Goal: Task Accomplishment & Management: Use online tool/utility

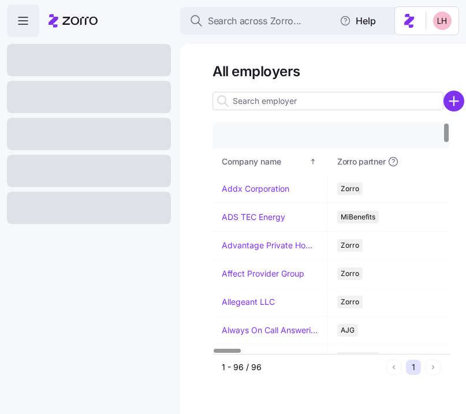
click at [268, 101] on input at bounding box center [328, 101] width 231 height 18
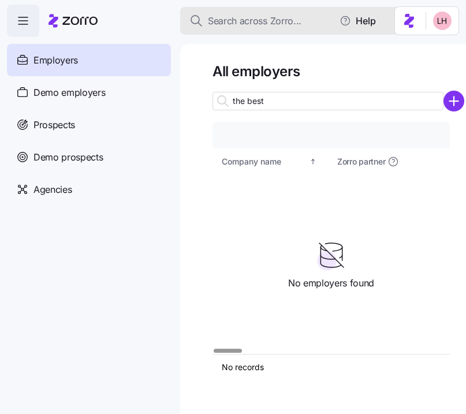
type input "the best"
click at [243, 18] on span "Search across Zorro..." at bounding box center [255, 21] width 94 height 14
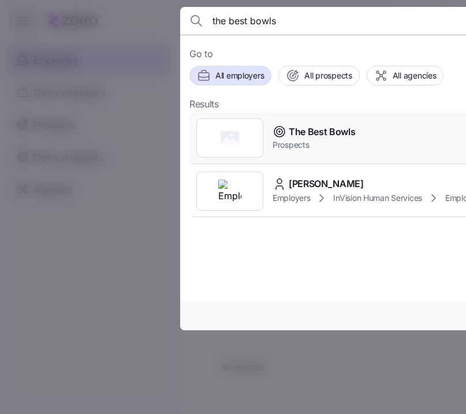
type input "the best bowls"
click at [314, 124] on div "The Best Bowls Prospects" at bounding box center [417, 138] width 455 height 53
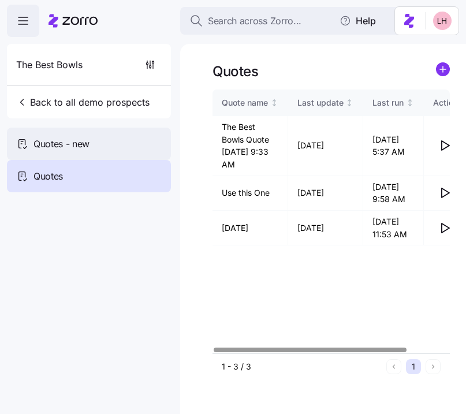
click at [64, 153] on div "Quotes - new" at bounding box center [89, 144] width 164 height 32
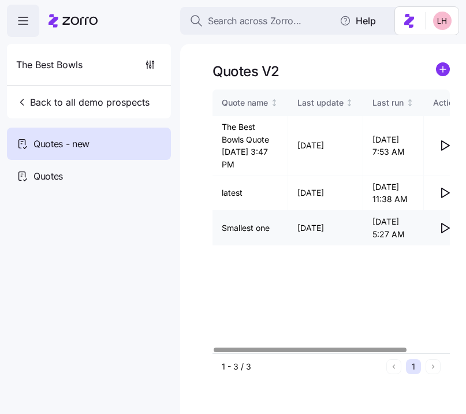
click at [446, 229] on icon "button" at bounding box center [446, 228] width 8 height 9
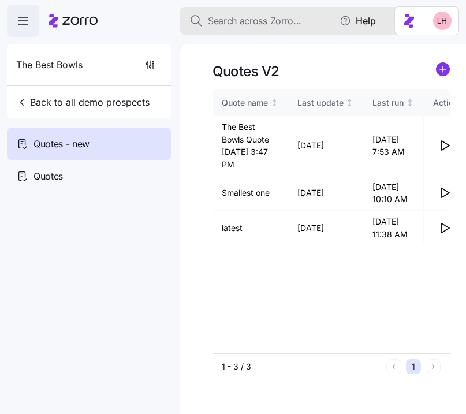
click at [222, 19] on span "Search across Zorro..." at bounding box center [255, 21] width 94 height 14
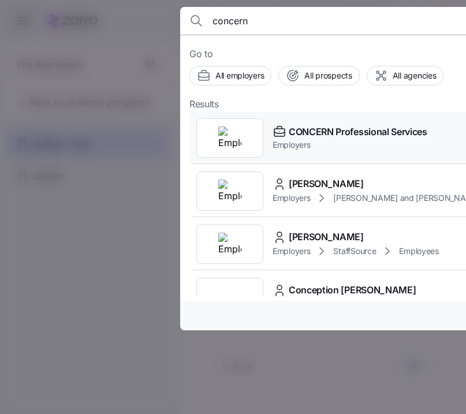
type input "concern"
click at [339, 137] on span "CONCERN Professional Services" at bounding box center [358, 132] width 139 height 14
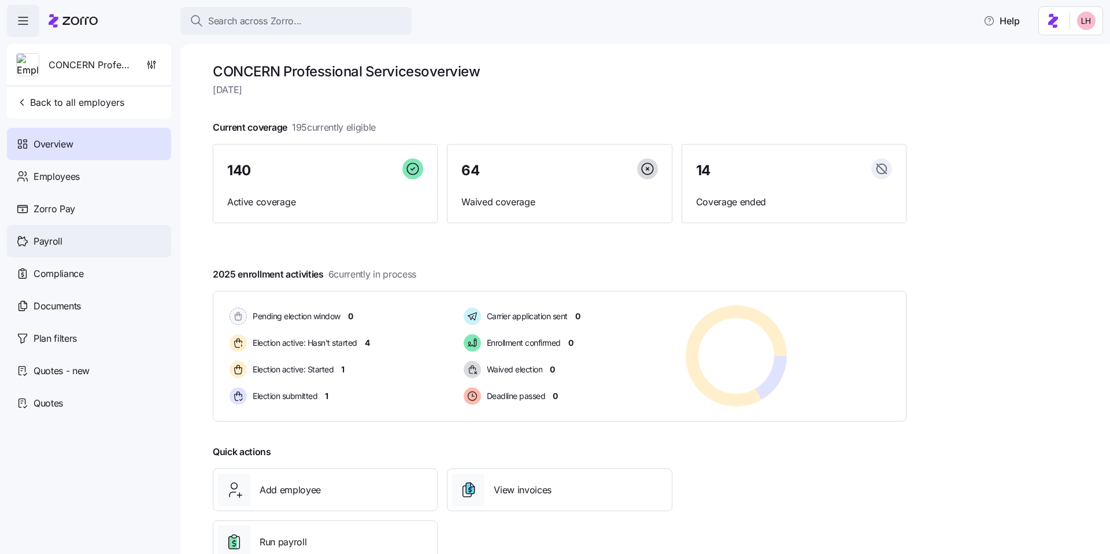
click at [71, 238] on div "Payroll" at bounding box center [89, 241] width 164 height 32
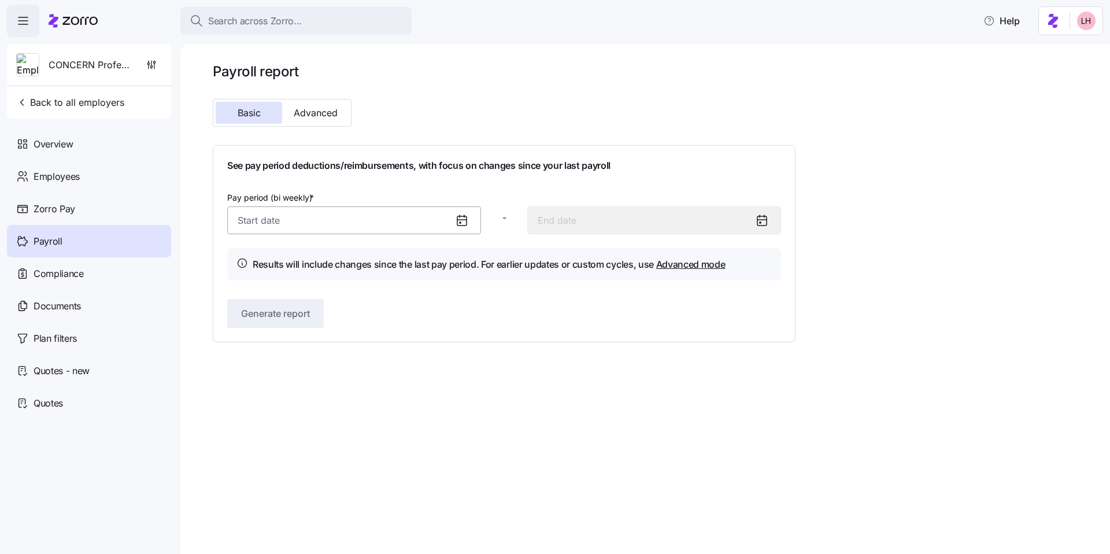
click at [349, 220] on input "Pay period (bi weekly) *" at bounding box center [354, 220] width 254 height 28
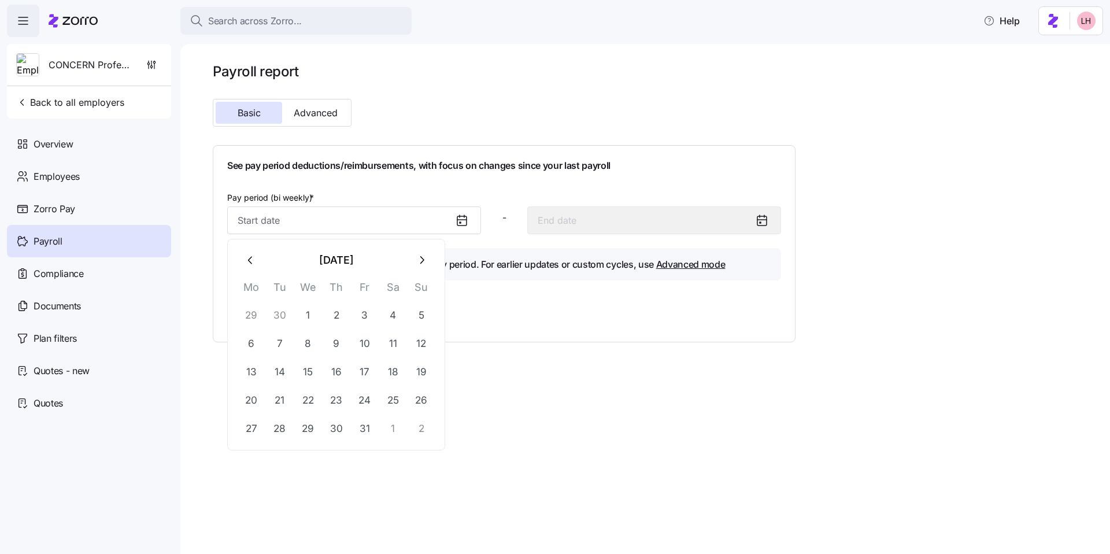
click at [257, 262] on icon "button" at bounding box center [250, 260] width 13 height 13
click at [253, 321] on button "1" at bounding box center [252, 315] width 28 height 28
type input "September 1, 2025"
type input "September 14, 2025"
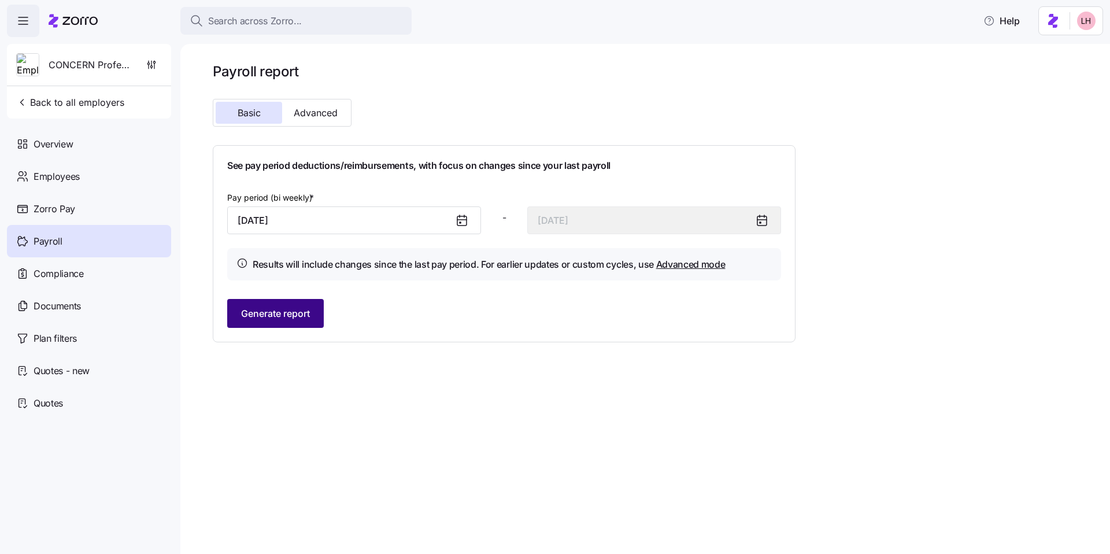
click at [274, 316] on span "Generate report" at bounding box center [275, 313] width 69 height 14
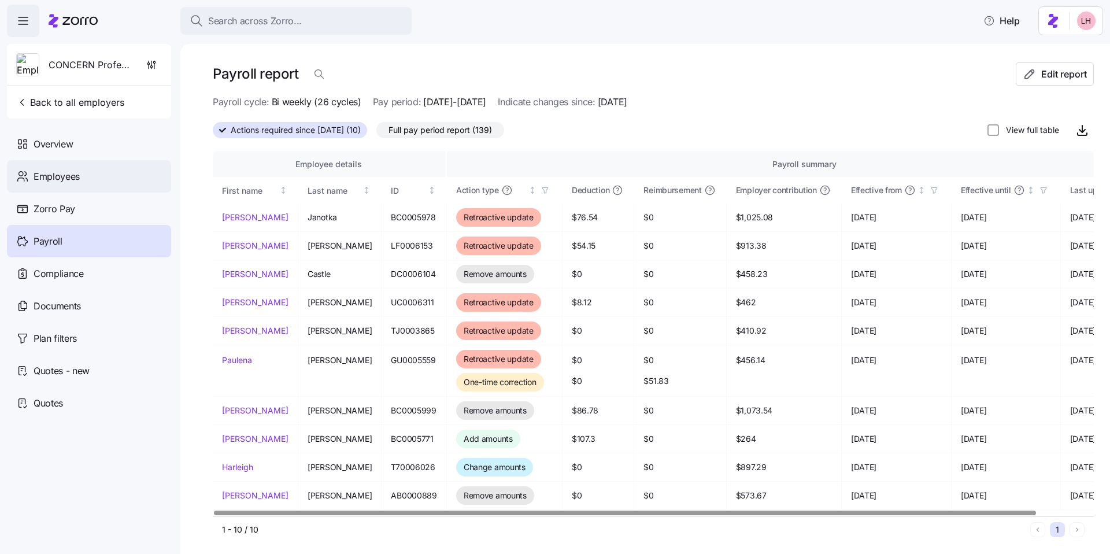
click at [82, 181] on div "Employees" at bounding box center [89, 176] width 164 height 32
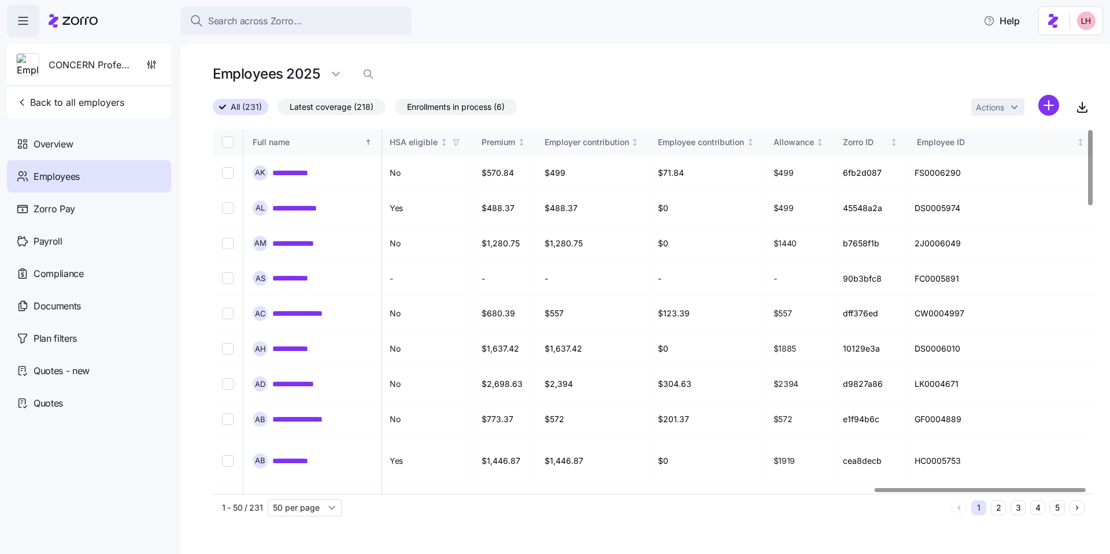
scroll to position [0, 2765]
click at [466, 414] on div at bounding box center [980, 490] width 210 height 4
drag, startPoint x: 513, startPoint y: 172, endPoint x: 480, endPoint y: 172, distance: 33.5
click at [466, 172] on td "$570.84" at bounding box center [503, 172] width 63 height 35
drag, startPoint x: 688, startPoint y: 171, endPoint x: 657, endPoint y: 172, distance: 30.7
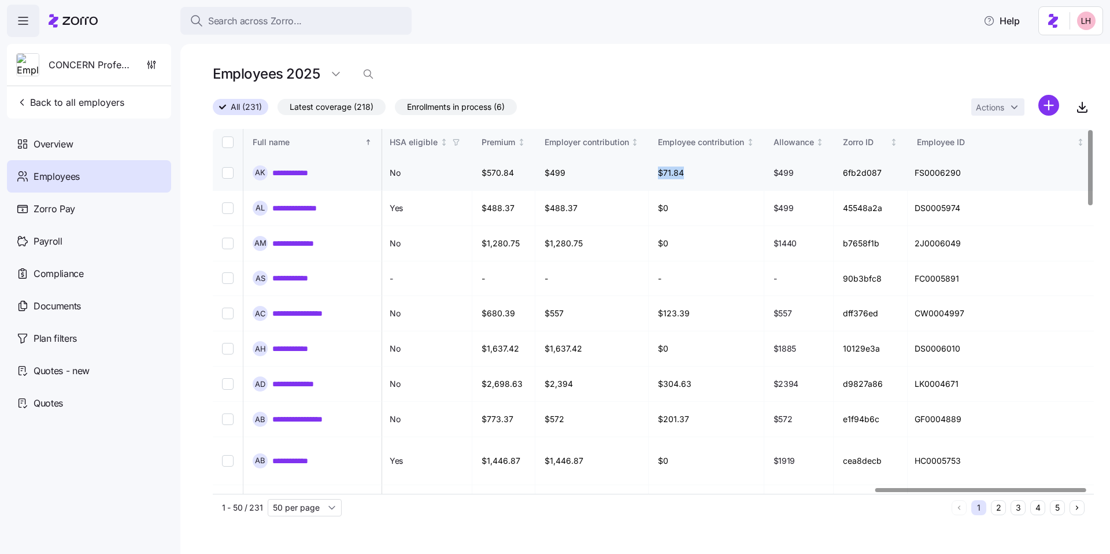
click at [466, 172] on td "$71.84" at bounding box center [706, 172] width 116 height 35
click at [466, 93] on div "Employees 2025" at bounding box center [653, 78] width 881 height 32
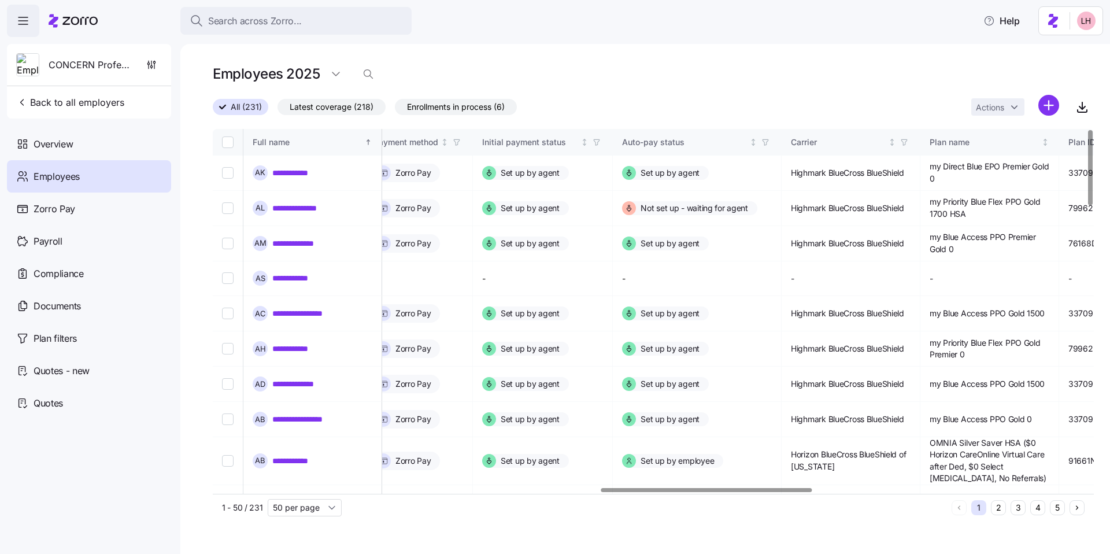
scroll to position [0, 1620]
click at [466, 414] on div at bounding box center [706, 490] width 210 height 4
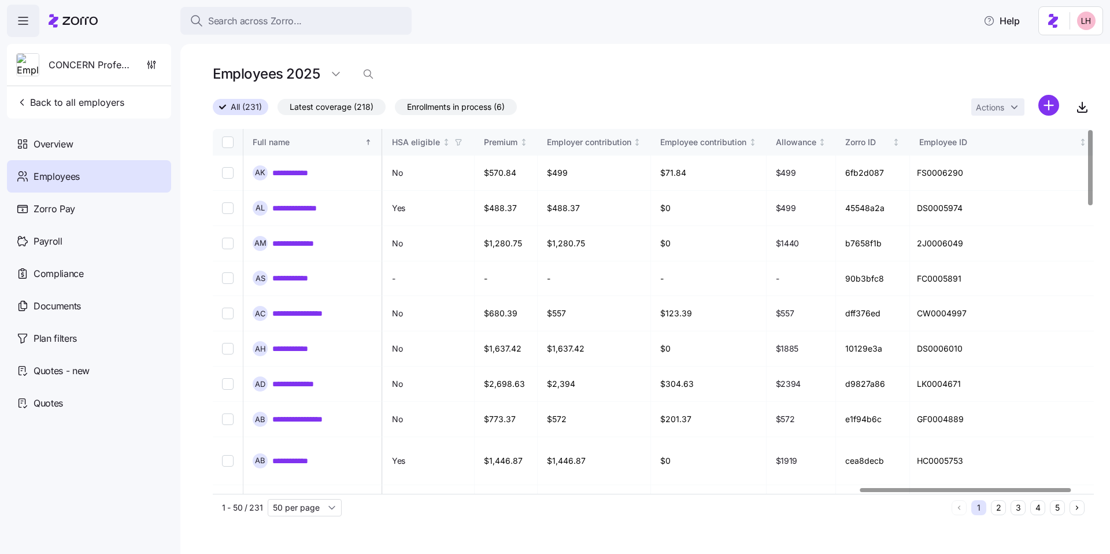
click at [466, 414] on div at bounding box center [965, 490] width 210 height 4
click at [307, 173] on link "**********" at bounding box center [297, 173] width 51 height 12
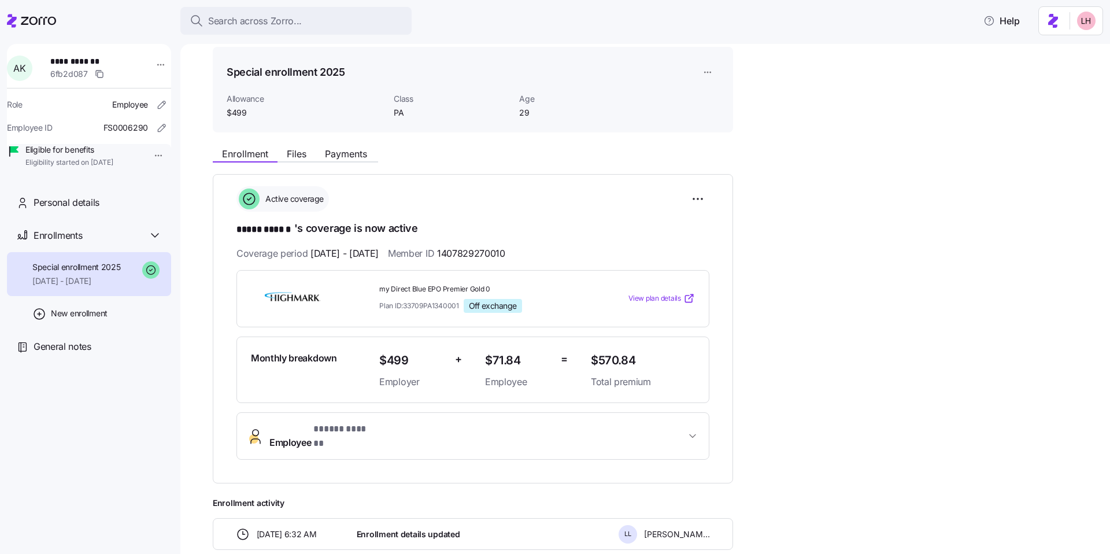
scroll to position [55, 0]
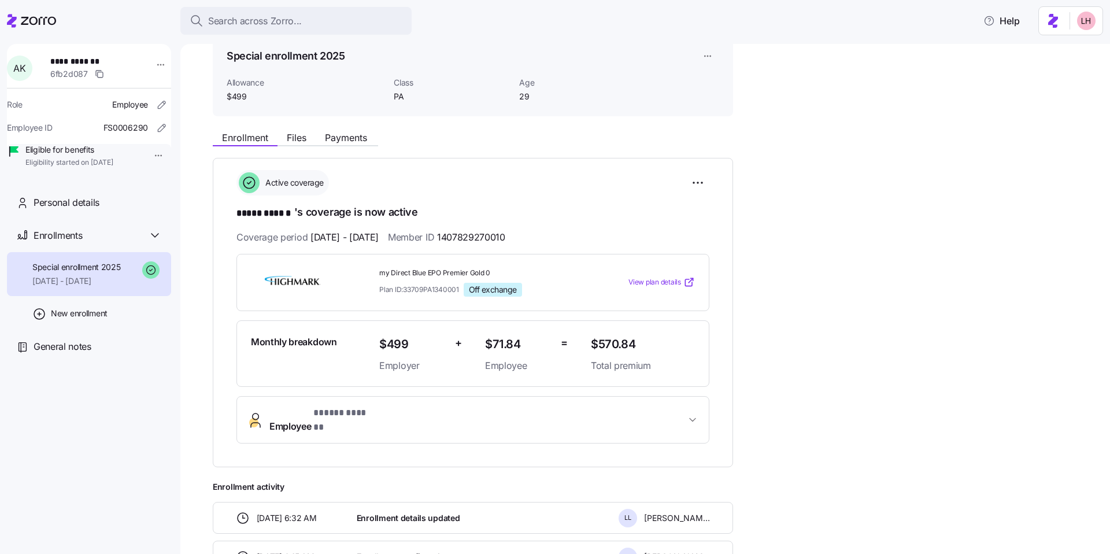
click at [466, 280] on span "View plan details" at bounding box center [654, 282] width 53 height 11
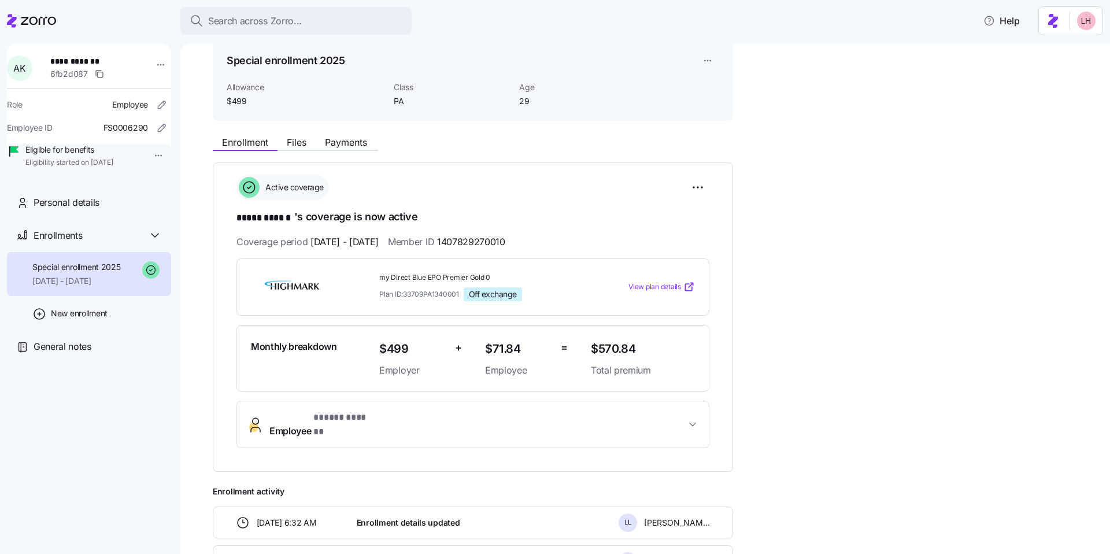
scroll to position [41, 0]
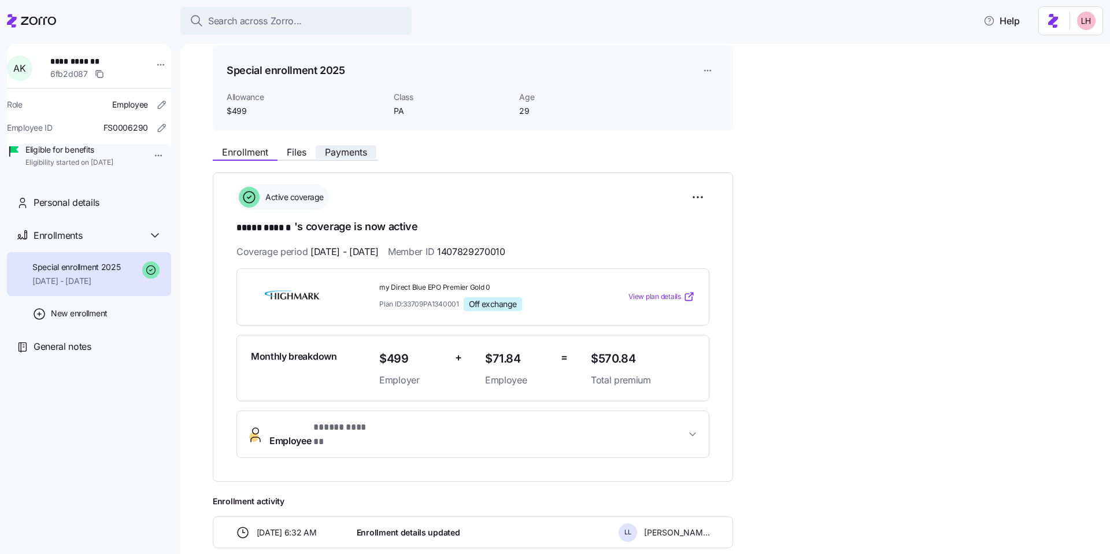
click at [347, 155] on span "Payments" at bounding box center [346, 151] width 42 height 9
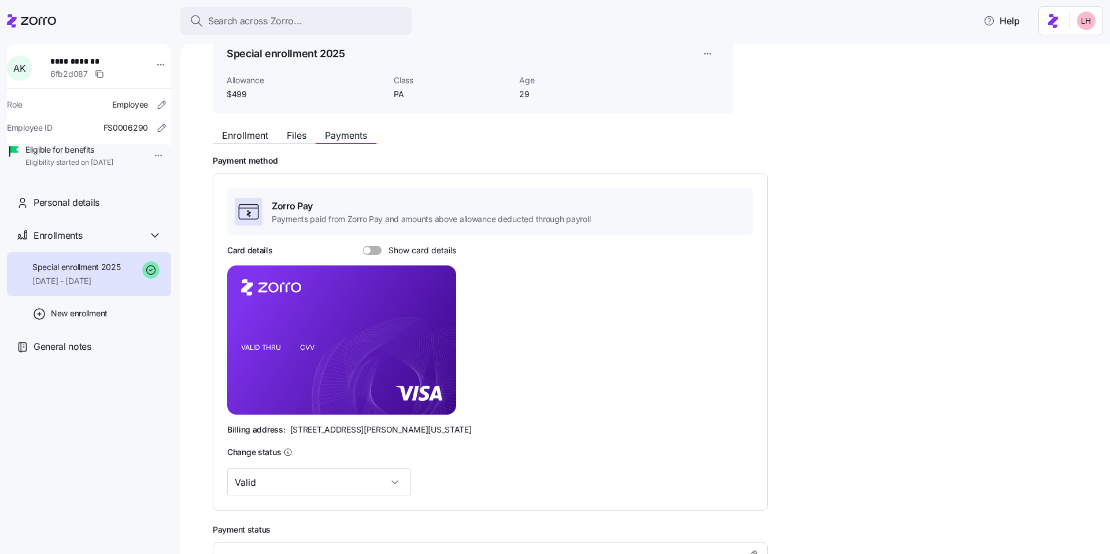
scroll to position [55, 0]
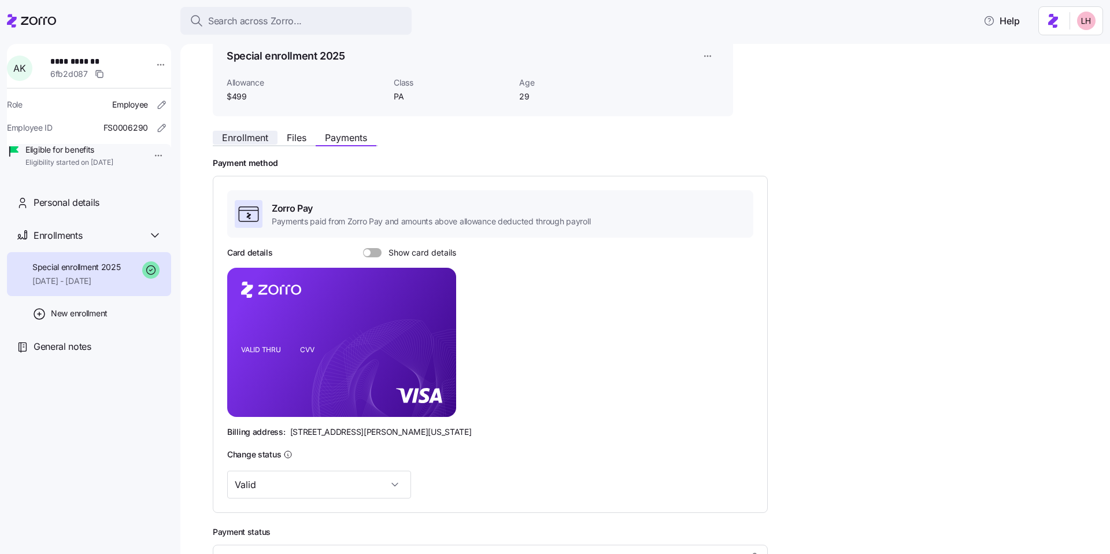
click at [249, 136] on span "Enrollment" at bounding box center [245, 137] width 46 height 9
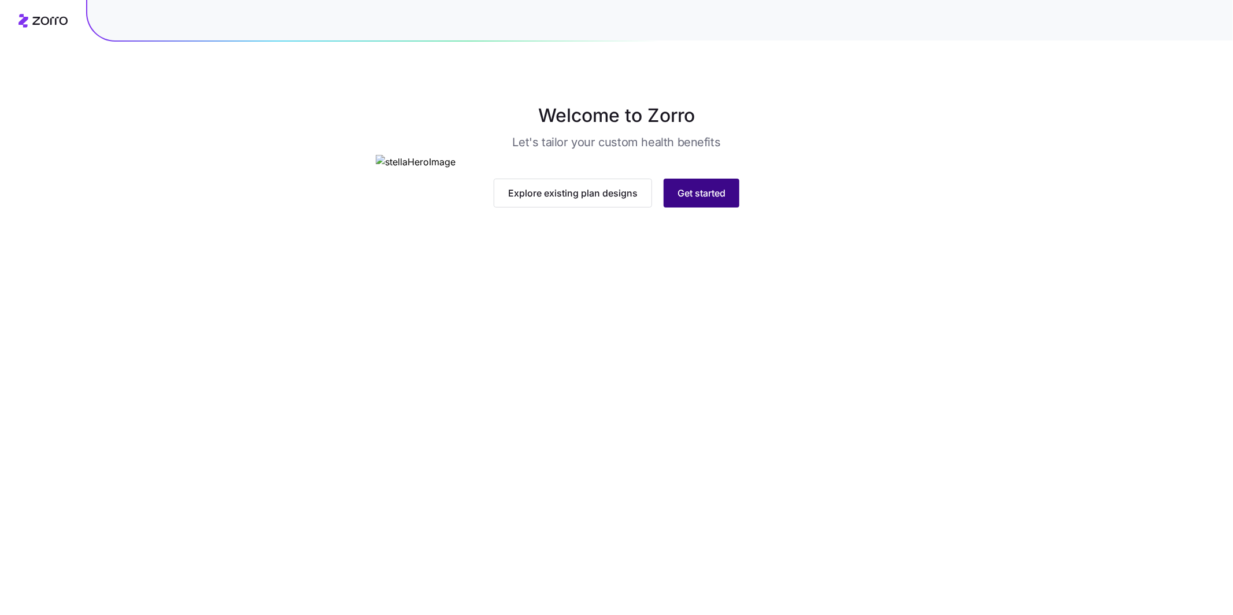
click at [720, 200] on span "Get started" at bounding box center [701, 193] width 48 height 14
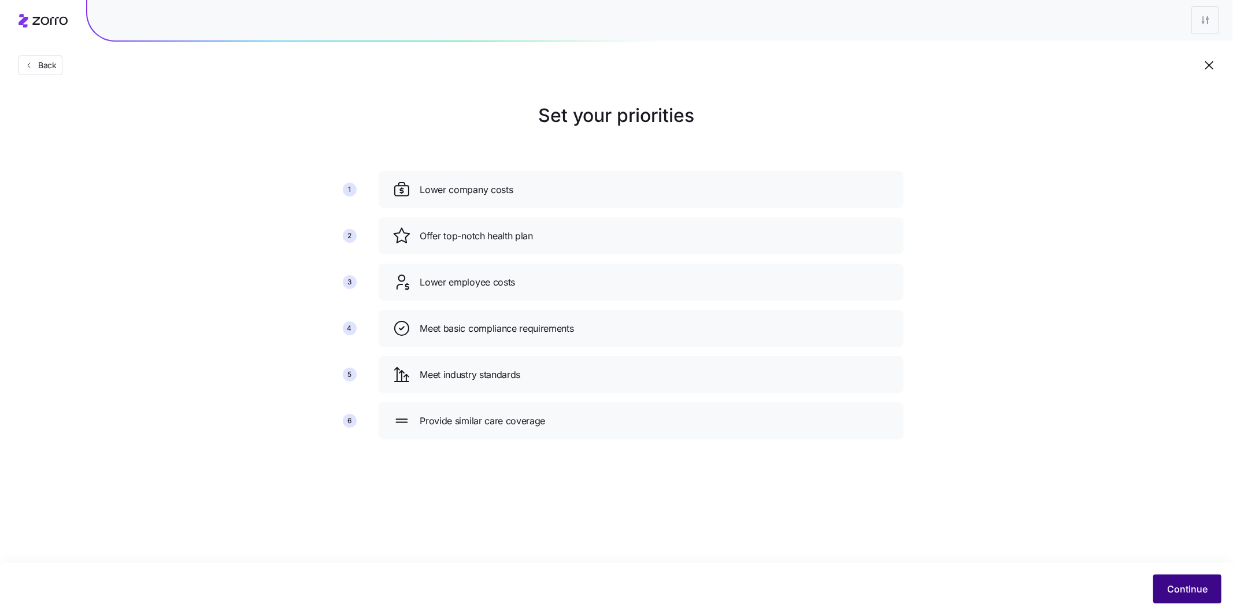
click at [1183, 587] on span "Continue" at bounding box center [1187, 589] width 40 height 14
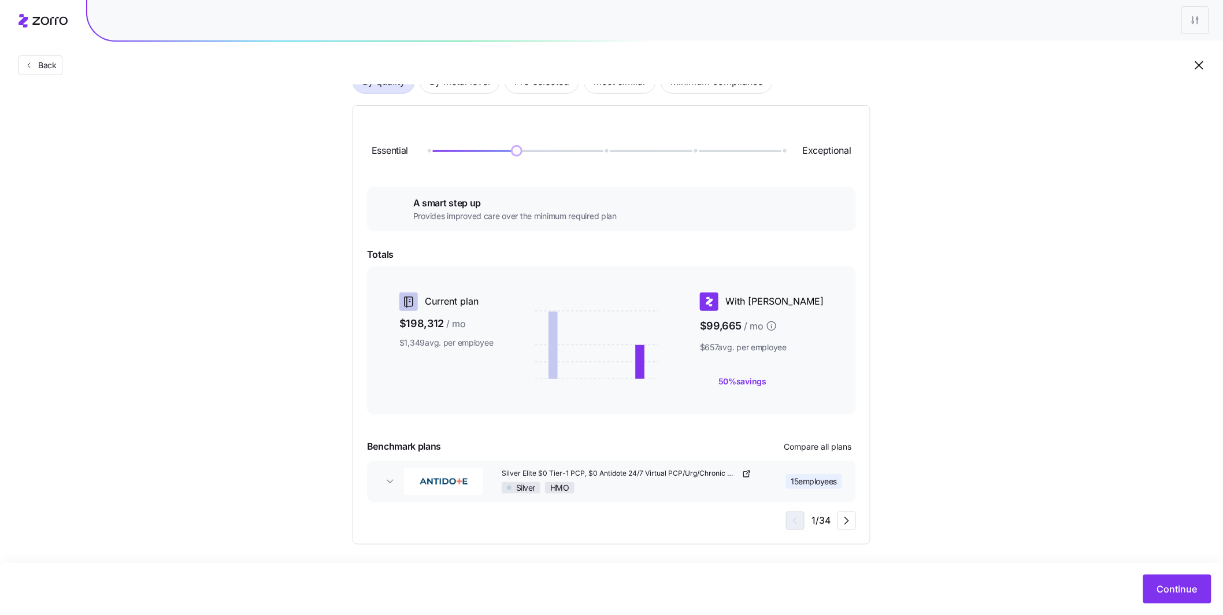
scroll to position [105, 0]
click at [1160, 573] on div "Continue" at bounding box center [611, 589] width 1223 height 52
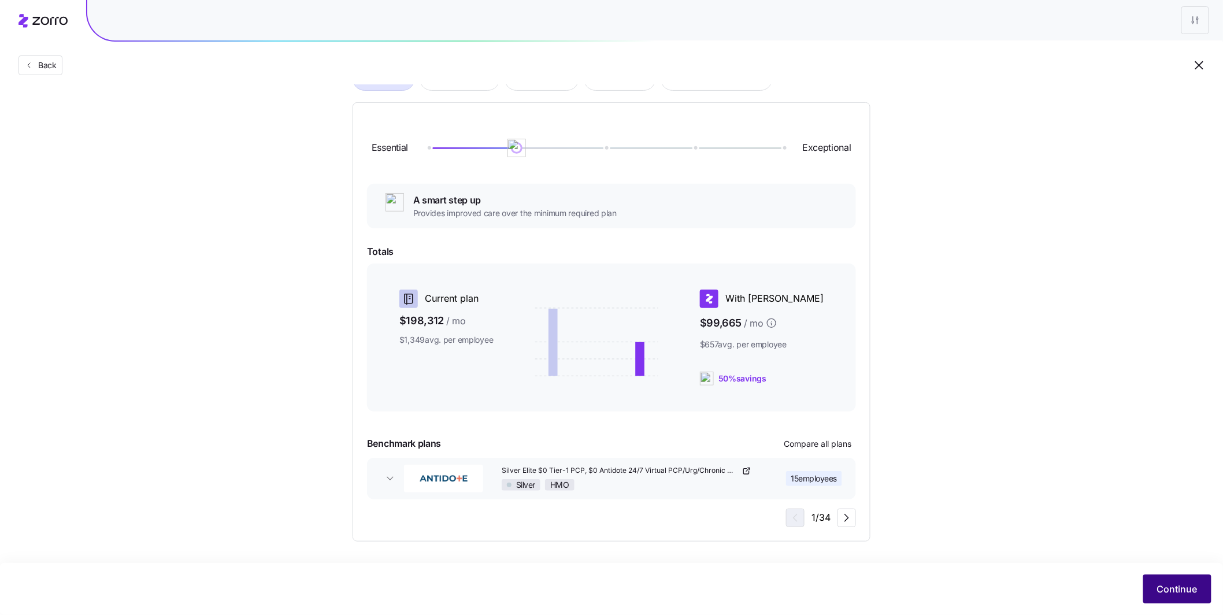
click at [1166, 581] on button "Continue" at bounding box center [1177, 589] width 68 height 29
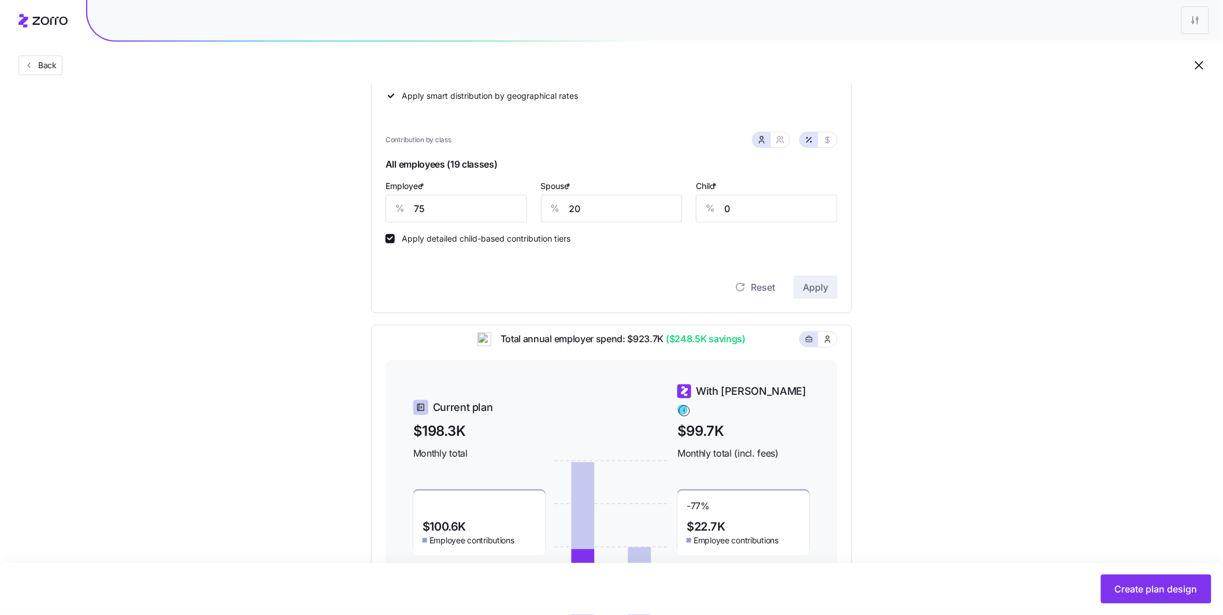
scroll to position [225, 0]
drag, startPoint x: 406, startPoint y: 202, endPoint x: 374, endPoint y: 192, distance: 33.4
click at [379, 195] on div "Contribution Classes Residential location State Rating area None Apply smart di…" at bounding box center [611, 143] width 481 height 342
type input "65"
click at [818, 292] on span "Apply" at bounding box center [815, 288] width 25 height 14
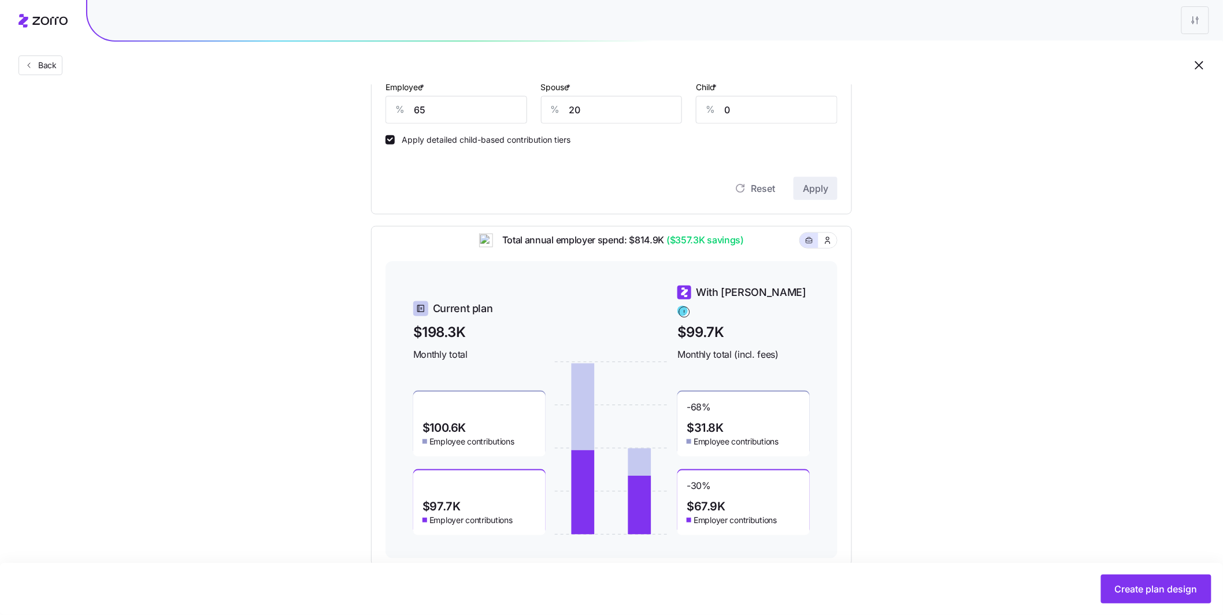
scroll to position [325, 0]
click at [1155, 585] on span "Create plan design" at bounding box center [1156, 589] width 83 height 14
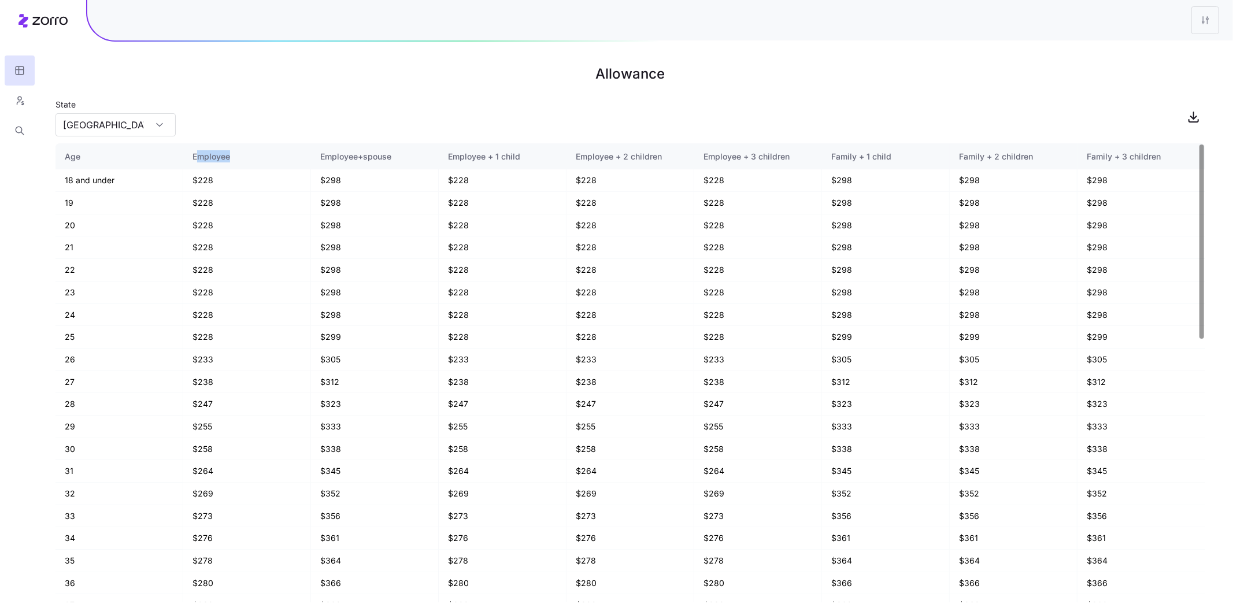
drag, startPoint x: 229, startPoint y: 164, endPoint x: 195, endPoint y: 162, distance: 34.2
click at [194, 158] on th "Employee" at bounding box center [247, 156] width 128 height 27
click at [243, 316] on td "$228" at bounding box center [247, 315] width 128 height 23
click at [153, 123] on div "[GEOGRAPHIC_DATA]" at bounding box center [115, 124] width 120 height 23
click at [117, 202] on div "OH" at bounding box center [115, 200] width 111 height 22
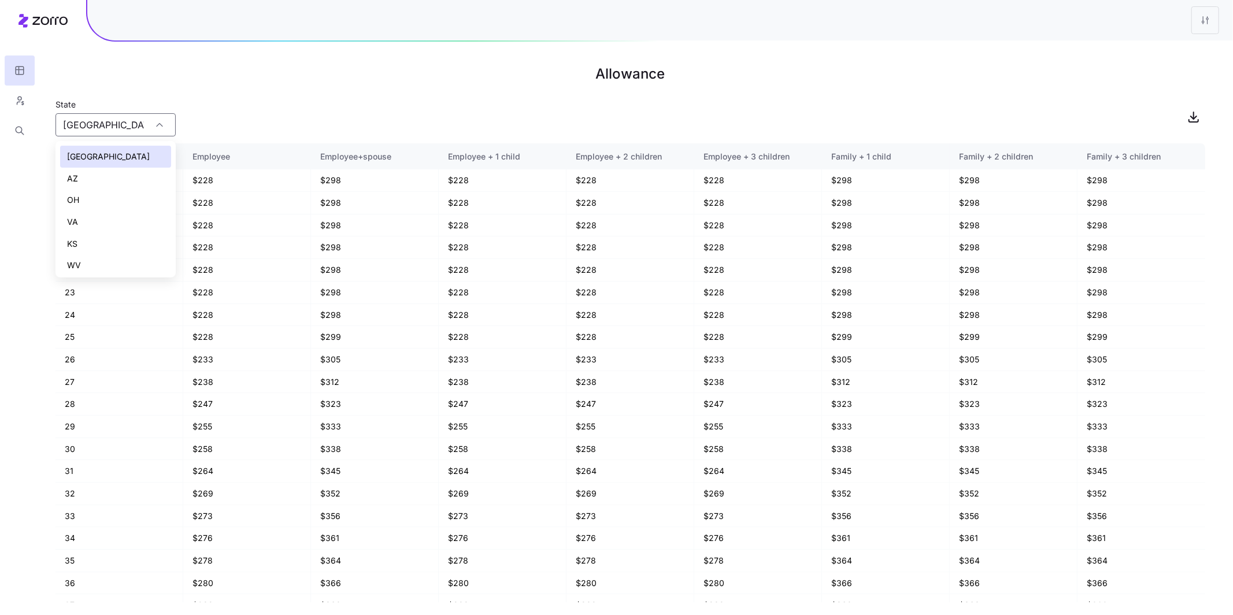
type input "OH"
click at [79, 355] on td "26" at bounding box center [119, 360] width 128 height 23
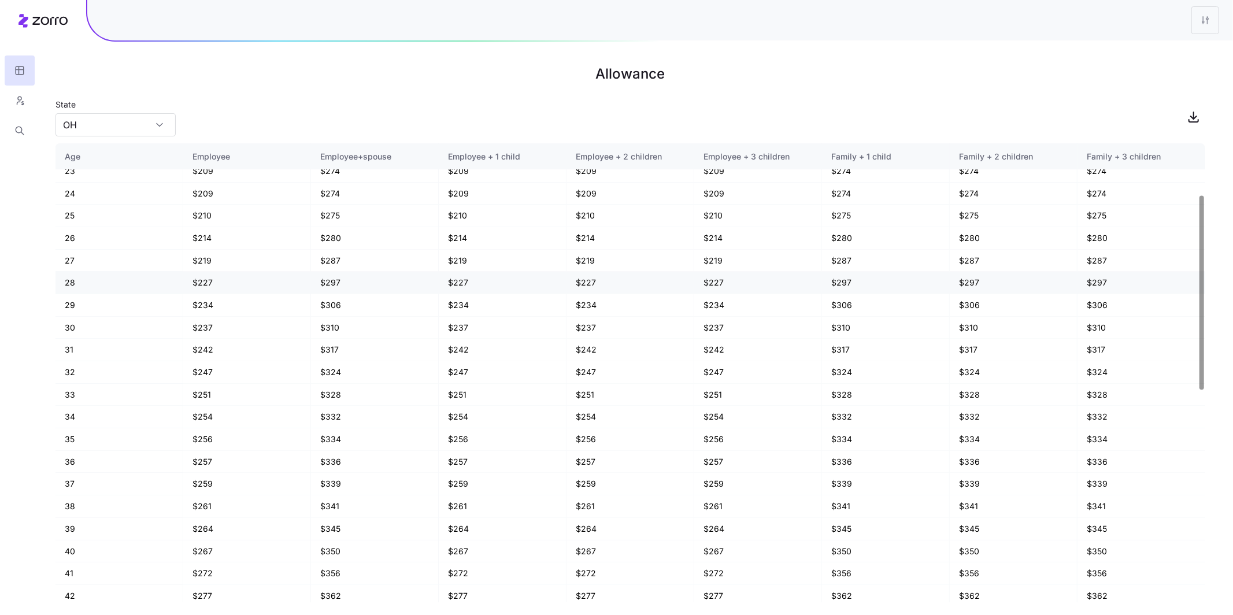
scroll to position [118, 0]
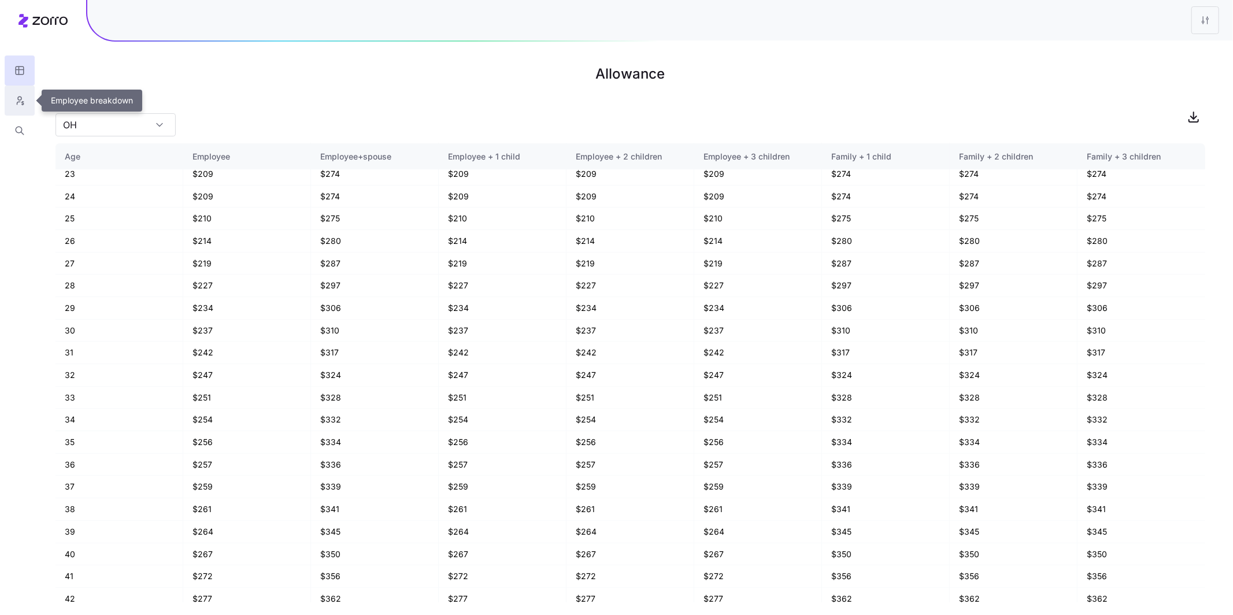
click at [26, 101] on button "button" at bounding box center [20, 101] width 30 height 30
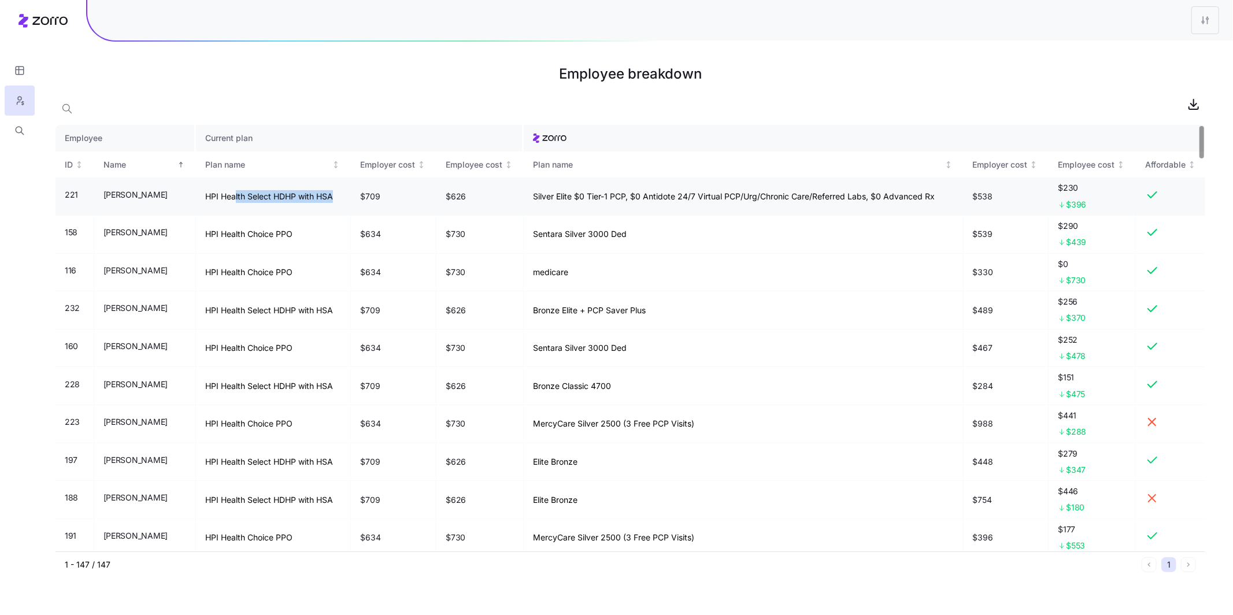
drag, startPoint x: 335, startPoint y: 196, endPoint x: 232, endPoint y: 191, distance: 103.0
click at [233, 191] on td "HPI Health Select HDHP with HSA" at bounding box center [273, 196] width 155 height 38
drag, startPoint x: 469, startPoint y: 194, endPoint x: 439, endPoint y: 190, distance: 30.9
click at [439, 190] on td "$626" at bounding box center [479, 196] width 87 height 38
click at [360, 194] on td "$709" at bounding box center [394, 196] width 86 height 38
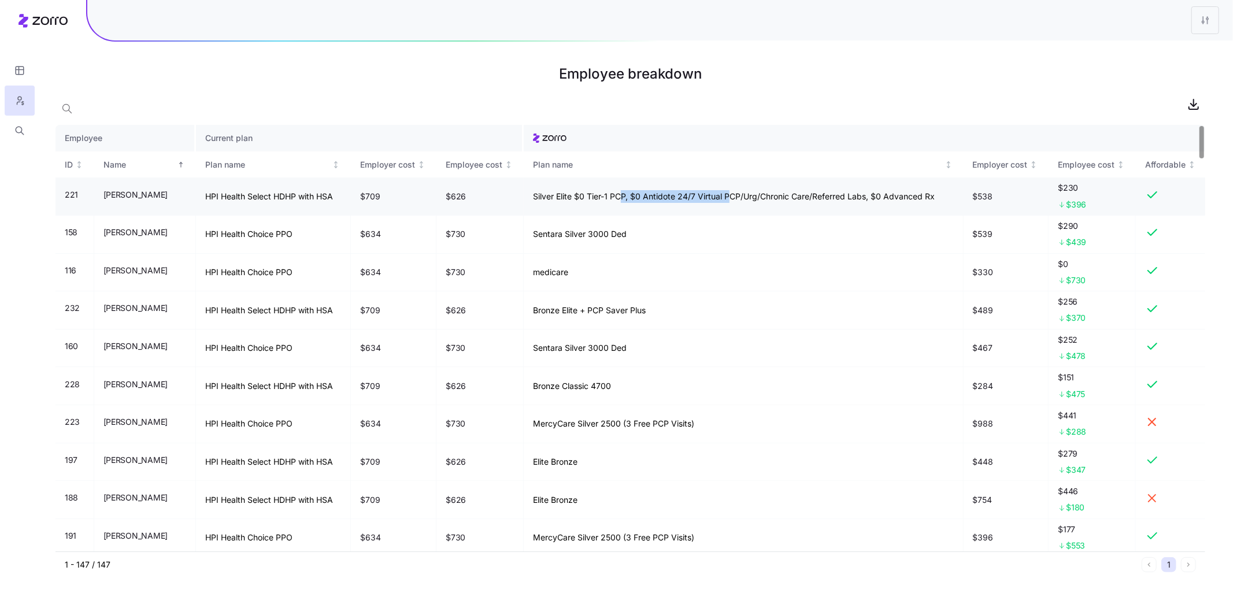
drag, startPoint x: 620, startPoint y: 195, endPoint x: 733, endPoint y: 195, distance: 113.3
click at [733, 195] on td "Silver Elite $0 Tier-1 PCP, $0 Antidote 24/7 Virtual PCP/Urg/Chronic Care/Refer…" at bounding box center [744, 196] width 440 height 38
drag, startPoint x: 1024, startPoint y: 199, endPoint x: 1107, endPoint y: 199, distance: 83.8
click at [1107, 199] on tr "221 [PERSON_NAME] HPI Health Select HDHP with HSA $709 $626 Silver Elite $0 Tie…" at bounding box center [630, 196] width 1150 height 38
click at [1015, 111] on div at bounding box center [630, 103] width 1150 height 23
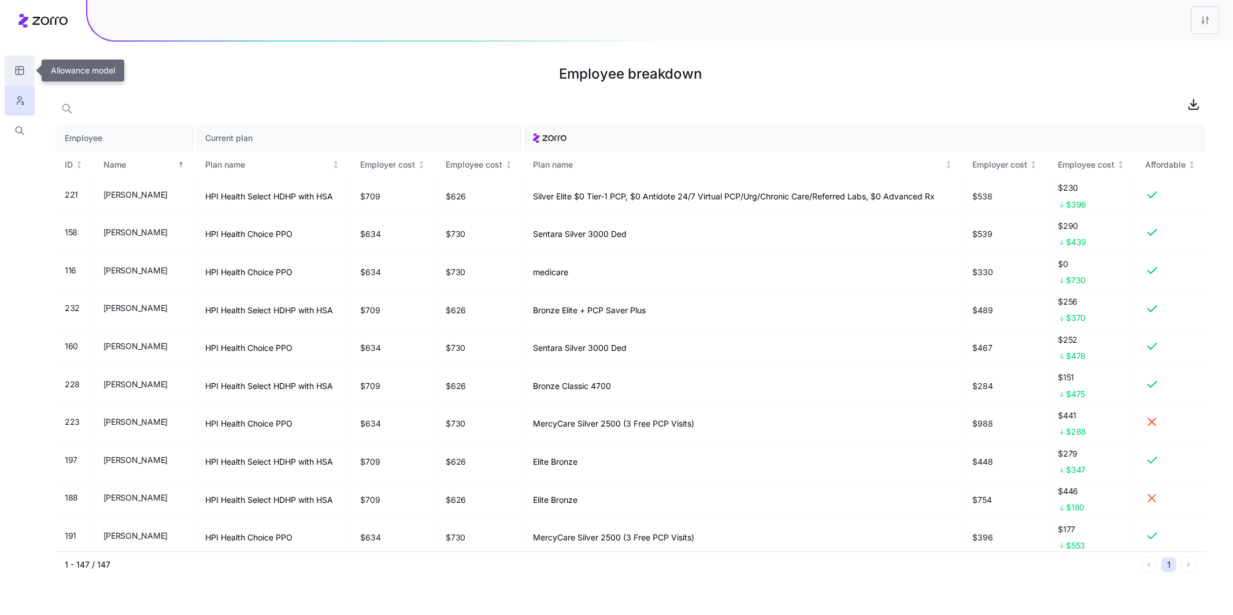
click at [15, 72] on icon "button" at bounding box center [19, 71] width 10 height 12
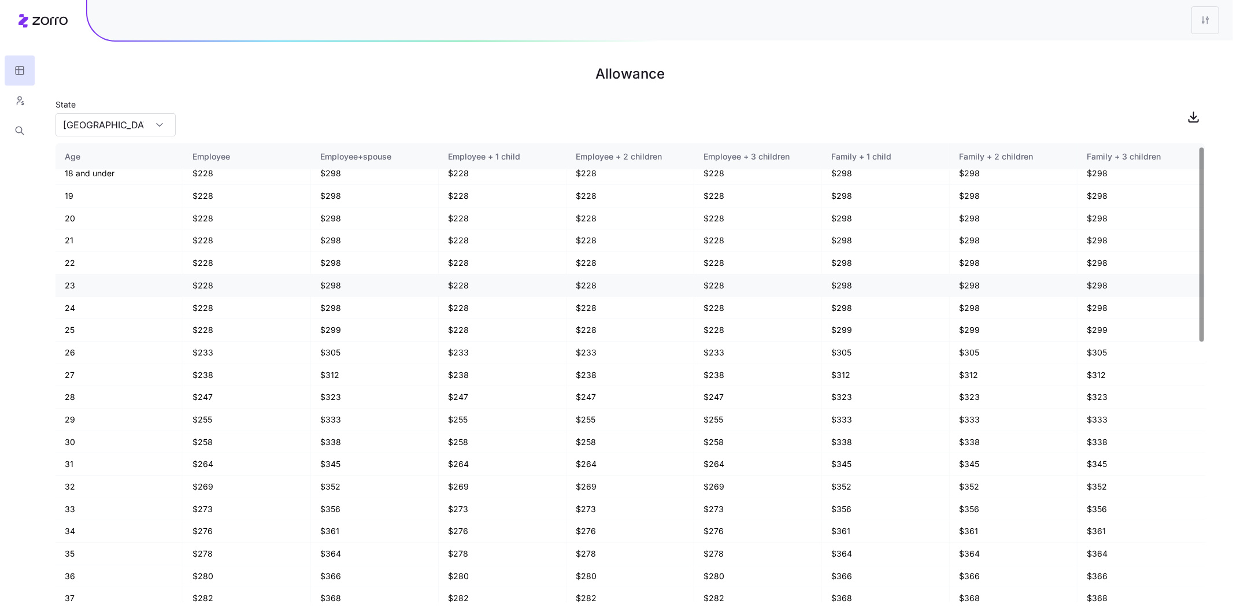
scroll to position [9, 0]
drag, startPoint x: 72, startPoint y: 328, endPoint x: 102, endPoint y: 330, distance: 30.7
click at [75, 328] on td "25" at bounding box center [119, 328] width 128 height 23
click at [128, 350] on td "26" at bounding box center [119, 350] width 128 height 23
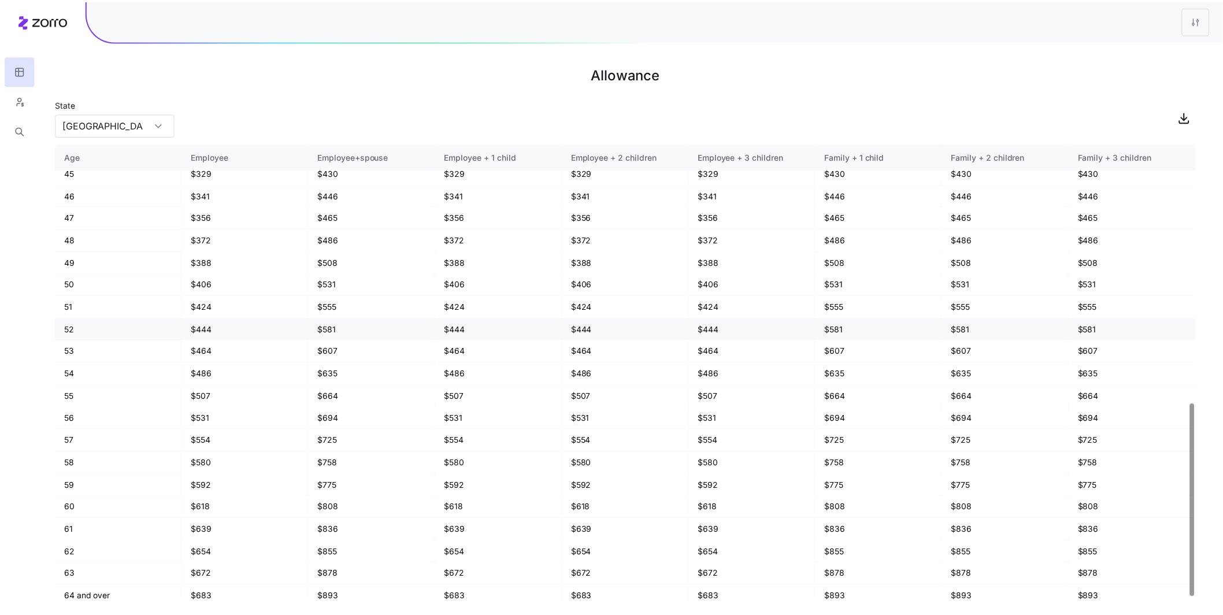
scroll to position [620, 0]
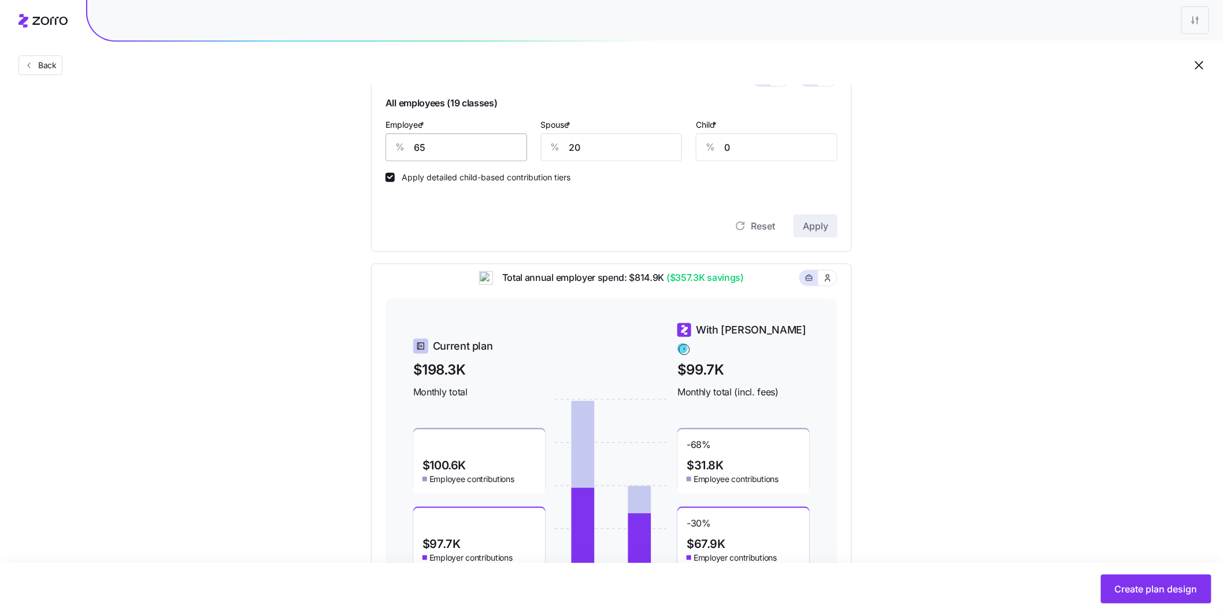
scroll to position [280, 0]
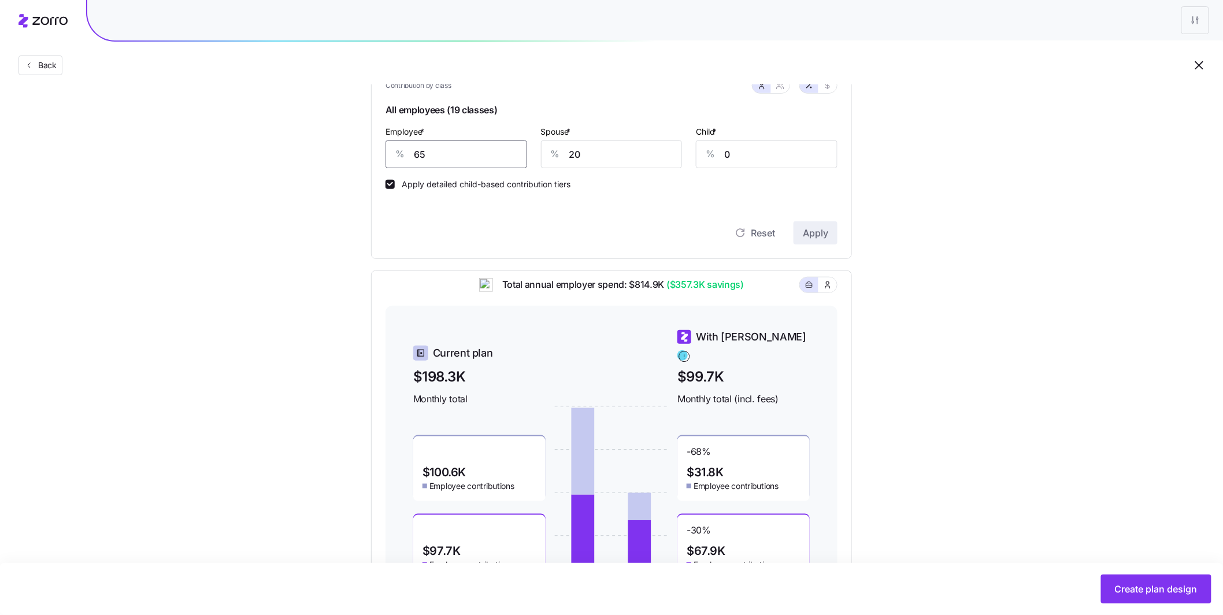
drag, startPoint x: 450, startPoint y: 158, endPoint x: 397, endPoint y: 157, distance: 53.2
click at [397, 157] on div "% 65" at bounding box center [457, 154] width 142 height 28
type input "75"
click at [810, 238] on span "Apply" at bounding box center [815, 233] width 25 height 14
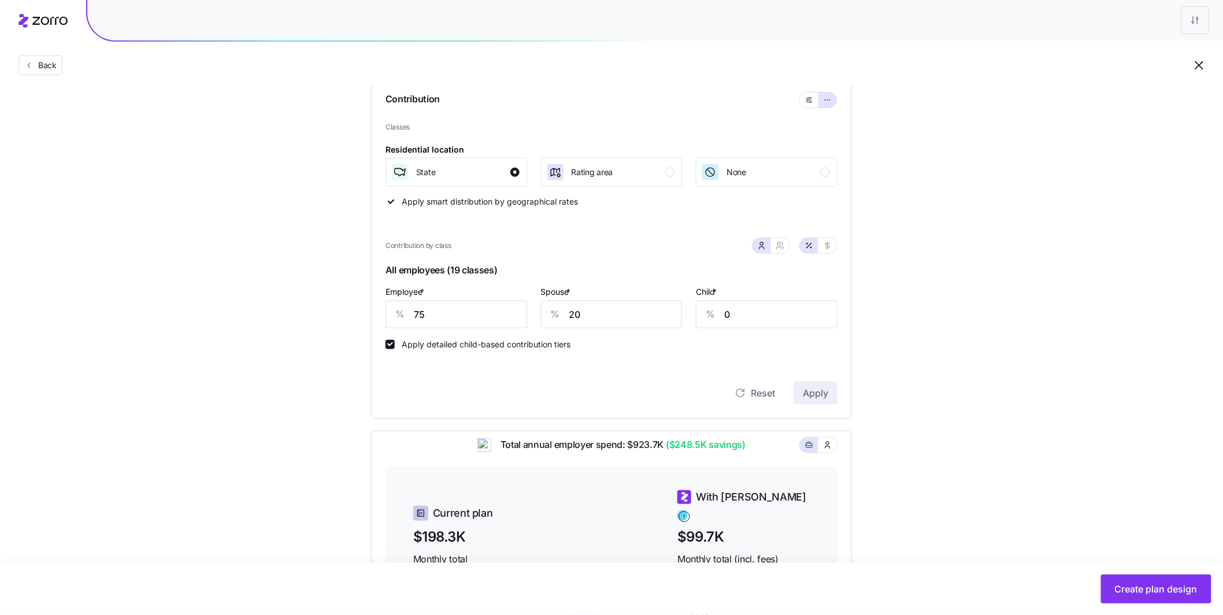
scroll to position [206, 0]
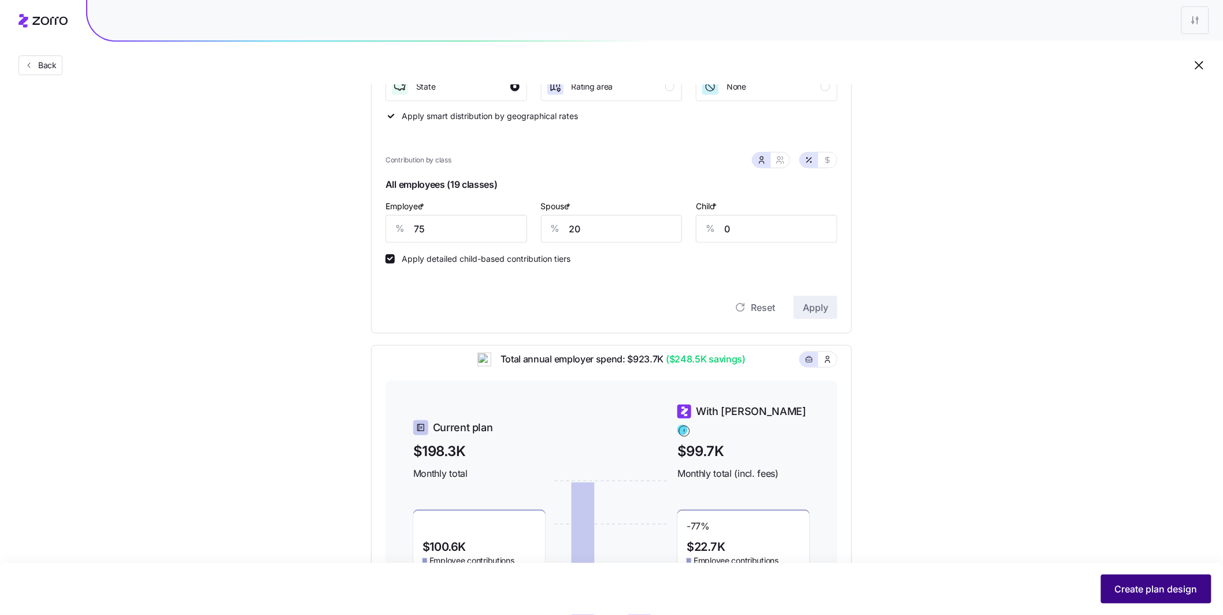
click at [1140, 588] on span "Create plan design" at bounding box center [1156, 589] width 83 height 14
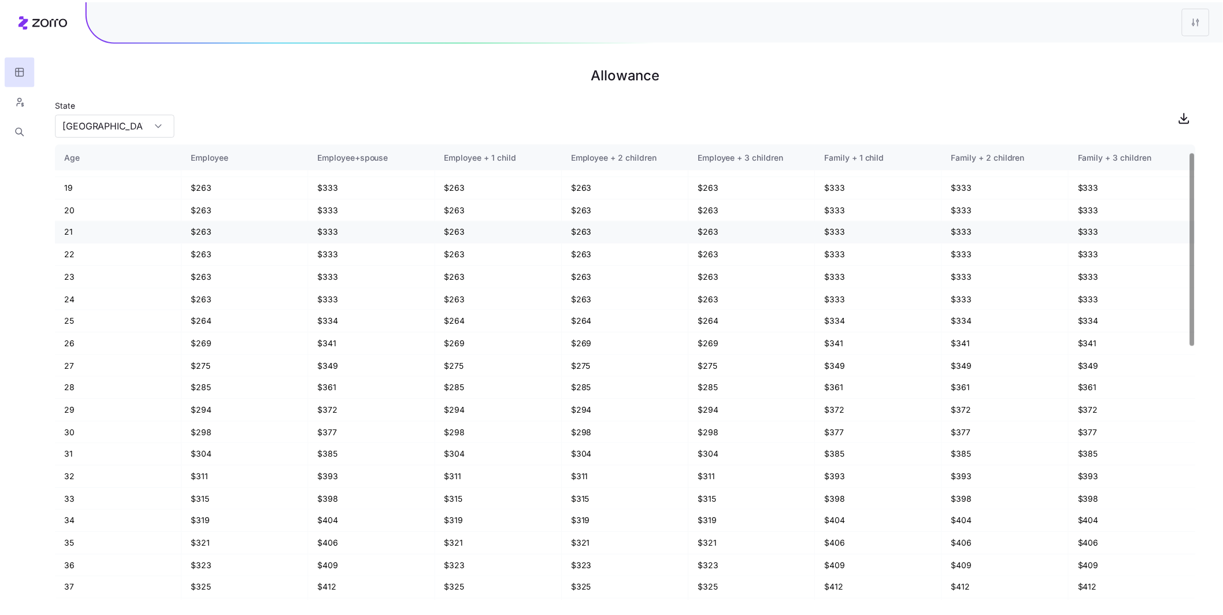
scroll to position [18, 0]
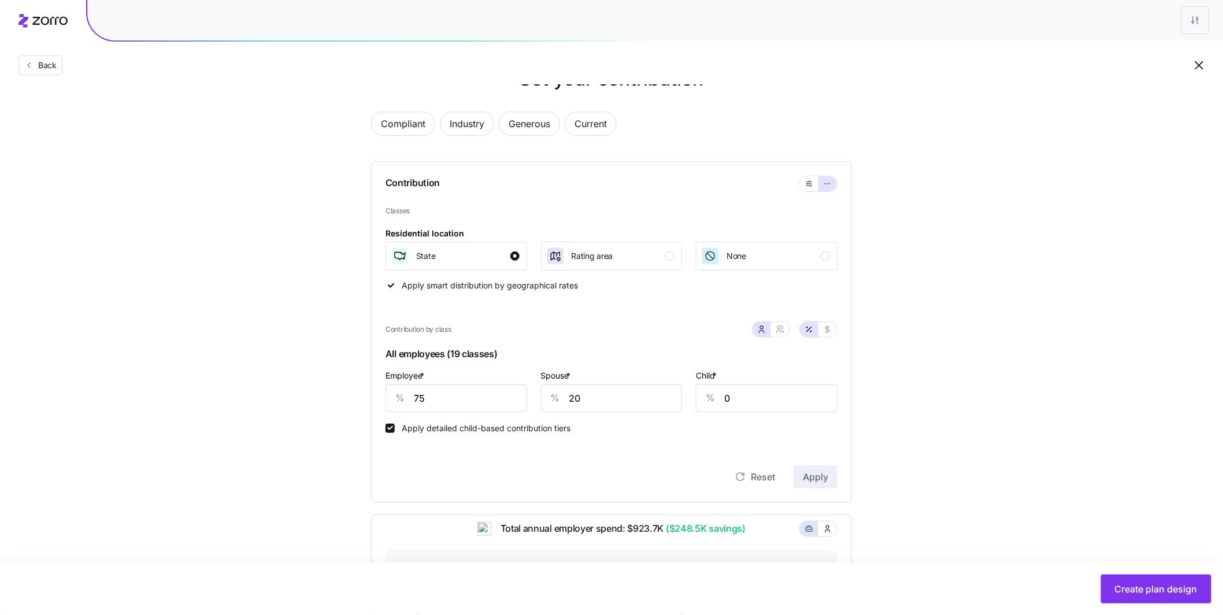
scroll to position [104, 0]
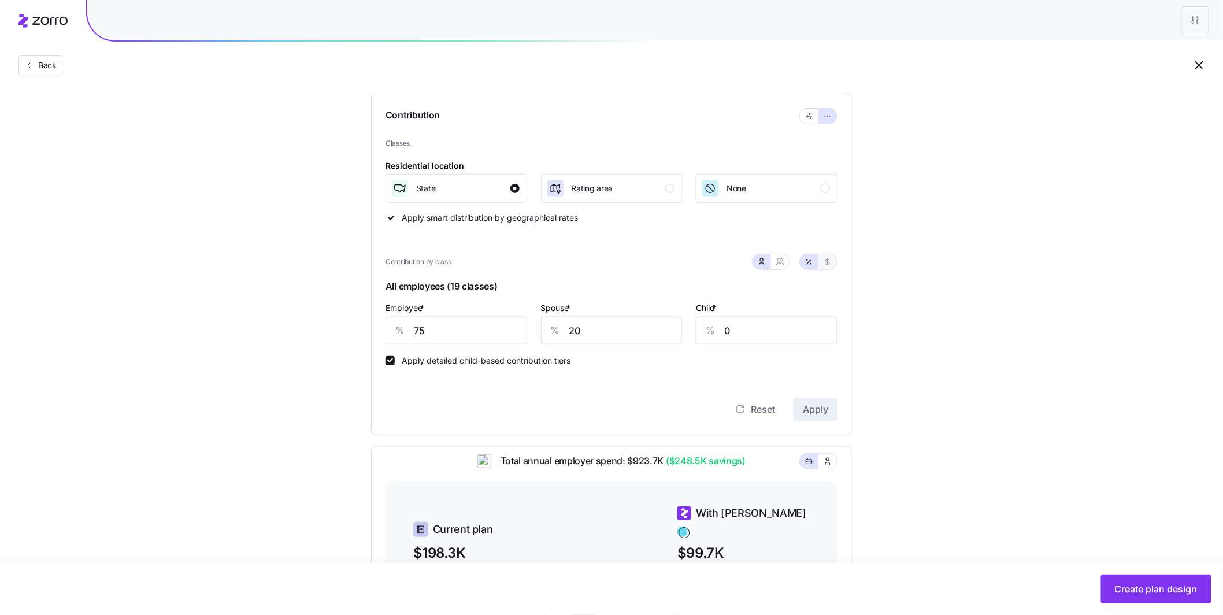
click at [832, 261] on button "button" at bounding box center [827, 261] width 18 height 15
type input "550"
type input "147"
drag, startPoint x: 452, startPoint y: 327, endPoint x: 388, endPoint y: 322, distance: 63.8
click at [413, 323] on div "$ 550" at bounding box center [457, 331] width 142 height 28
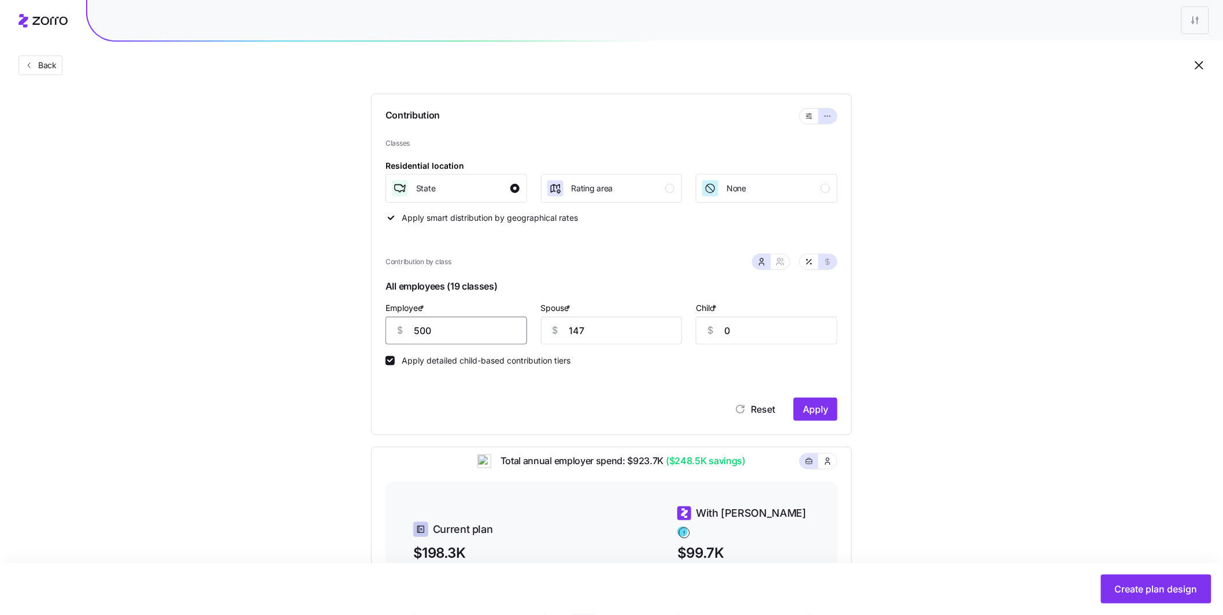
type input "500"
type input "0"
click at [819, 413] on span "Apply" at bounding box center [815, 409] width 25 height 14
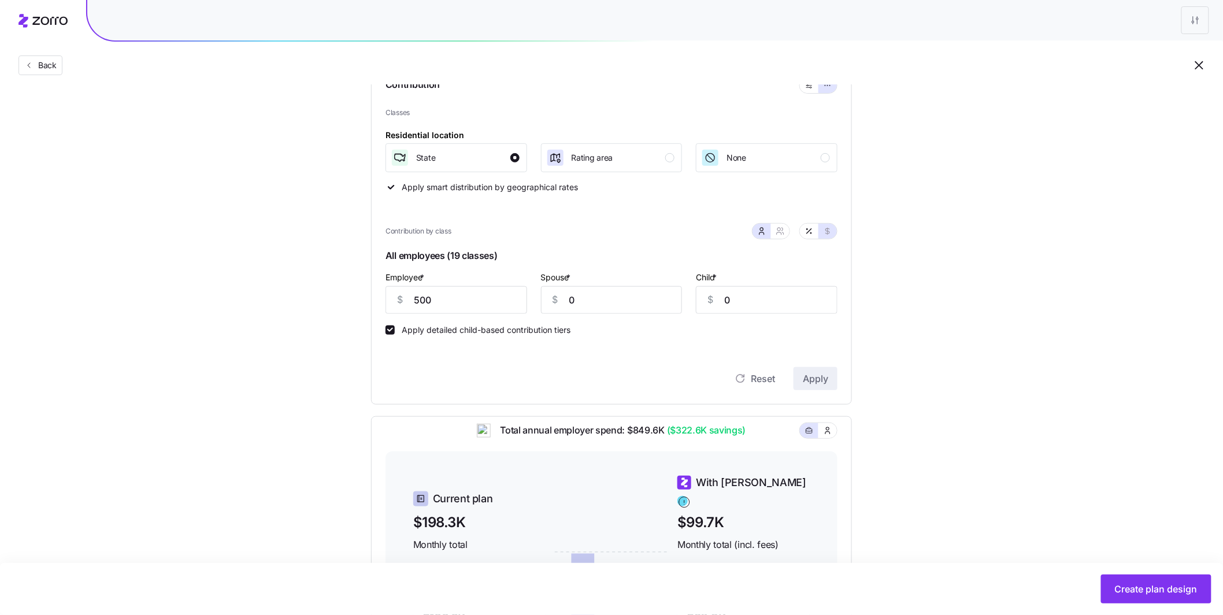
scroll to position [142, 0]
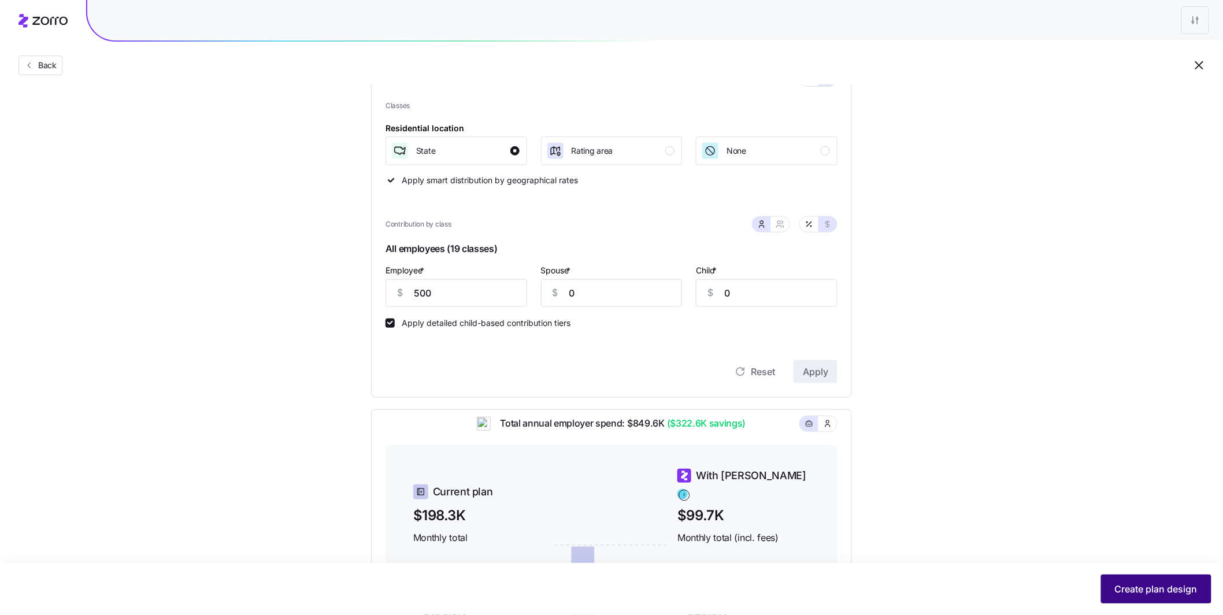
click at [1153, 591] on span "Create plan design" at bounding box center [1156, 589] width 83 height 14
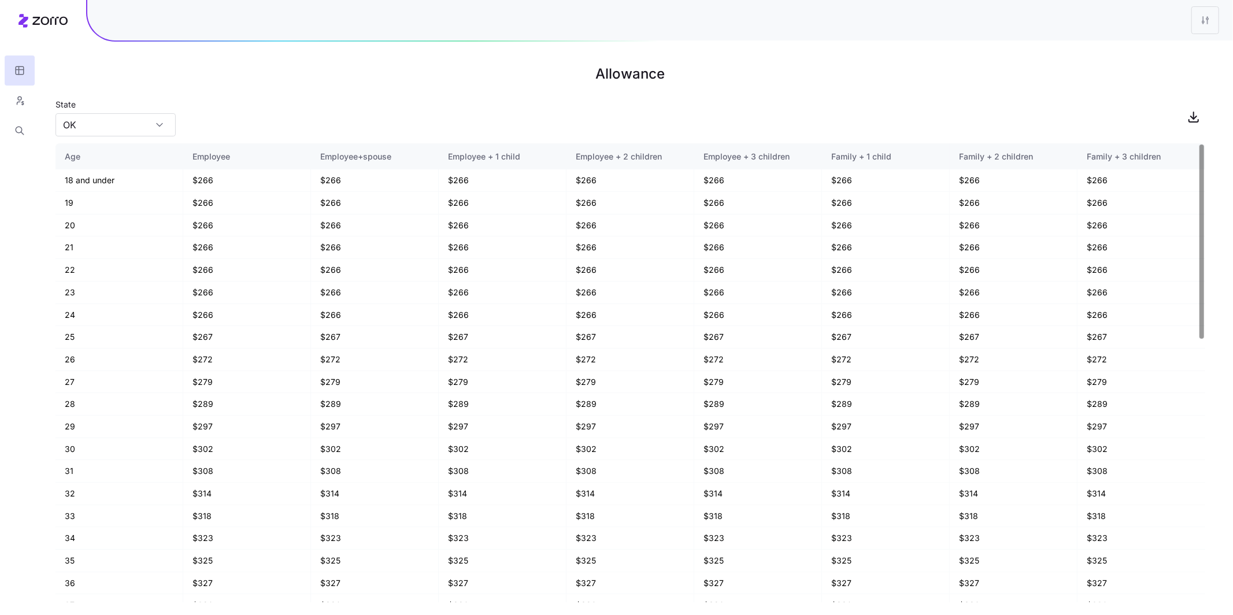
click at [169, 139] on main "Allowance State [US_STATE] Age Employee Employee+spouse Employee + 1 child Empl…" at bounding box center [616, 307] width 1233 height 615
click at [162, 129] on div "OK" at bounding box center [115, 124] width 120 height 23
click at [91, 254] on div "[GEOGRAPHIC_DATA]" at bounding box center [115, 262] width 111 height 22
type input "[GEOGRAPHIC_DATA]"
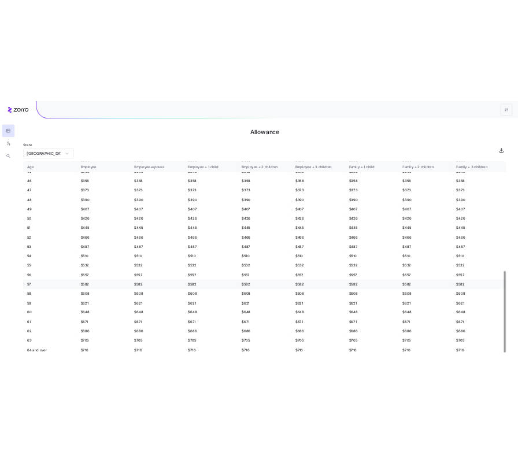
scroll to position [620, 0]
